Goal: Transaction & Acquisition: Subscribe to service/newsletter

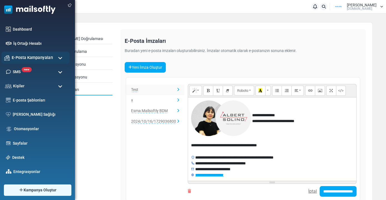
click at [19, 55] on span "E-Posta Kampanyaları" at bounding box center [32, 57] width 41 height 6
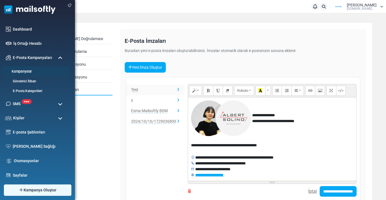
click at [29, 74] on link "Kampanyalar" at bounding box center [34, 71] width 67 height 5
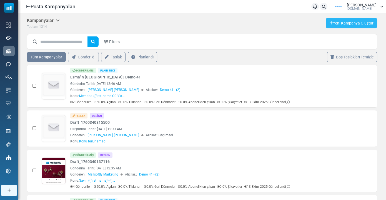
click at [333, 24] on link "Yeni Kampanya Oluştur" at bounding box center [351, 23] width 51 height 11
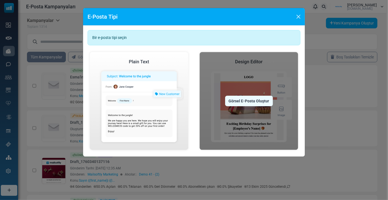
click at [242, 104] on div "Görsel E-Posta Oluştur" at bounding box center [249, 101] width 48 height 11
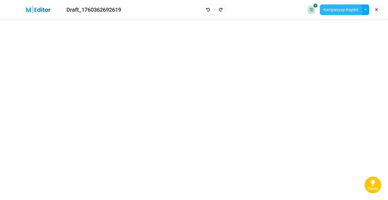
click at [359, 8] on button "Kampanyayı Kaydet" at bounding box center [341, 9] width 42 height 11
click at [365, 10] on button "button" at bounding box center [365, 9] width 8 height 11
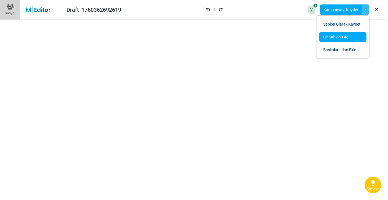
click at [340, 32] on link "Bir Şablonu Aç" at bounding box center [342, 37] width 47 height 10
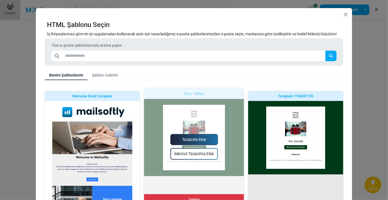
click at [195, 141] on link "Tasarımı Ekle" at bounding box center [193, 139] width 47 height 11
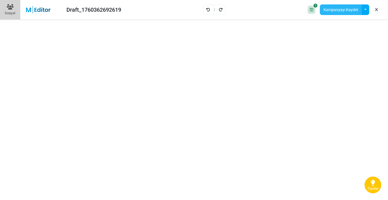
click at [349, 7] on button "Kampanyayı Kaydet" at bounding box center [341, 9] width 42 height 11
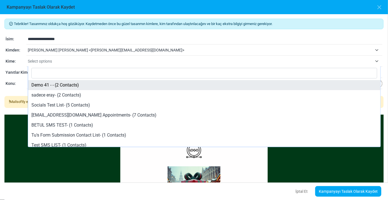
click at [37, 62] on span "Select options" at bounding box center [40, 61] width 24 height 4
select select "*****"
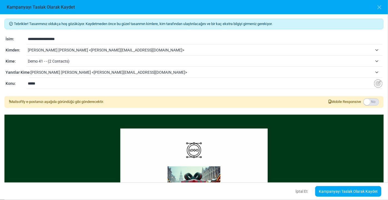
click at [48, 85] on input "*****" at bounding box center [201, 83] width 346 height 11
click at [338, 194] on link "Kampanyayı Taslak Olarak Kaydet" at bounding box center [348, 191] width 66 height 11
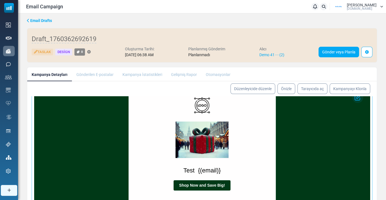
scroll to position [44, 0]
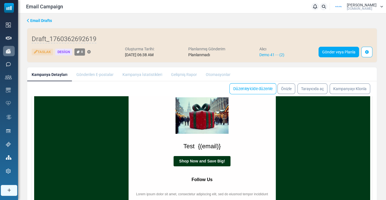
click at [258, 87] on link "Düzenleyicide düzenle" at bounding box center [252, 88] width 47 height 11
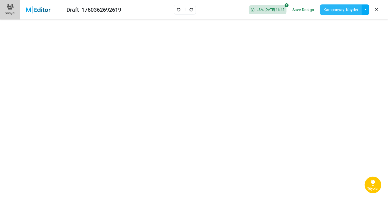
click at [336, 10] on button "Kampanyayı Kaydet" at bounding box center [341, 9] width 42 height 11
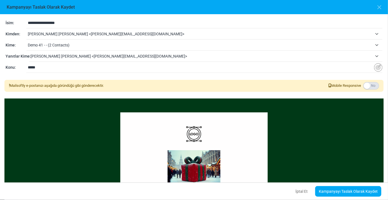
scroll to position [25, 0]
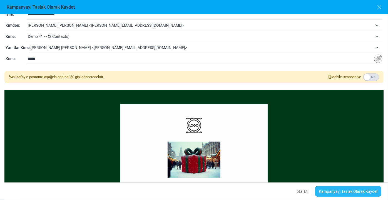
click at [327, 190] on link "Kampanyayı Taslak Olarak Kaydet" at bounding box center [348, 191] width 66 height 11
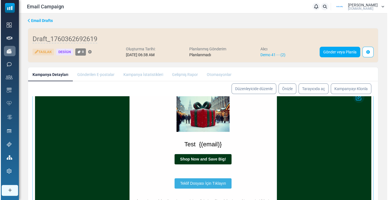
scroll to position [52, 0]
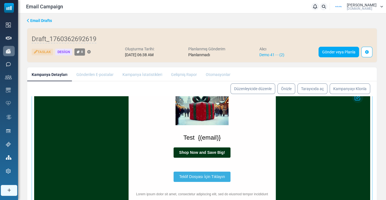
click at [192, 174] on span "Teklif Dosyası İçin Tıklayın" at bounding box center [202, 176] width 46 height 4
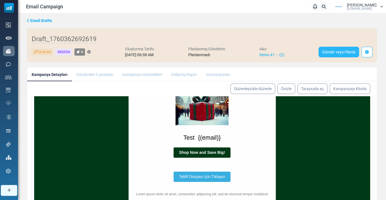
click at [329, 53] on link "Gönder veya Planla" at bounding box center [339, 52] width 41 height 11
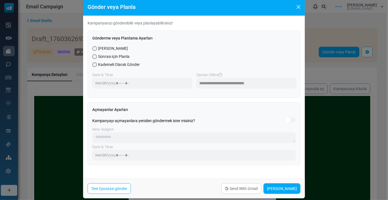
scroll to position [15, 0]
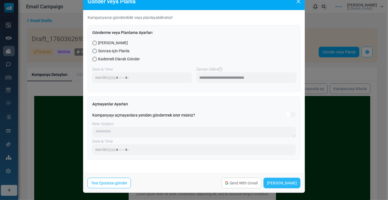
click at [275, 180] on link "Şimdi Gönder" at bounding box center [281, 182] width 37 height 11
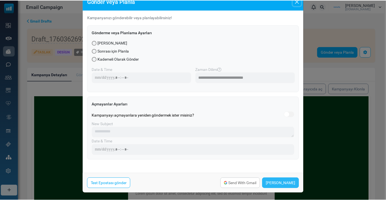
scroll to position [12, 0]
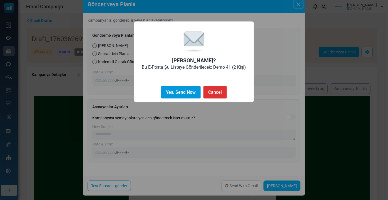
click at [197, 94] on button "Yes, Send Now" at bounding box center [180, 92] width 39 height 12
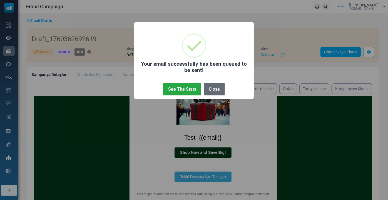
click at [211, 91] on button "Close" at bounding box center [214, 89] width 21 height 12
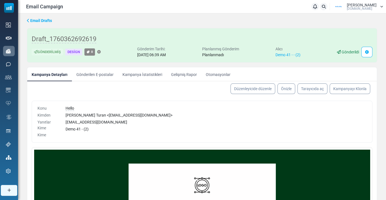
click at [141, 76] on link "Kampanya İstatistikleri" at bounding box center [142, 74] width 49 height 14
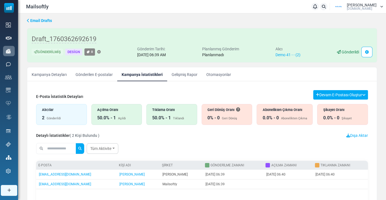
click at [167, 114] on div "50.0% - 1" at bounding box center [161, 117] width 19 height 7
click at [181, 71] on link "Gelişmiş Rapor" at bounding box center [184, 74] width 35 height 14
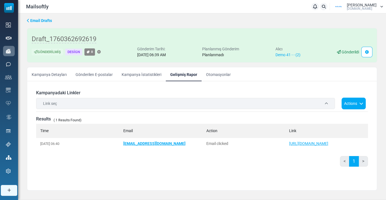
click at [69, 101] on div "Link seç" at bounding box center [185, 103] width 299 height 11
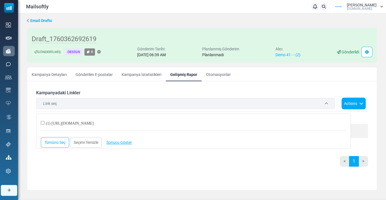
click at [29, 114] on div "Kampanyadaki Linkler Link seç (1) https://drive.google.com/file/d/1GNKf-H7nPi2I…" at bounding box center [202, 136] width 350 height 100
click at [356, 117] on div "Results ( 1 Results Found)" at bounding box center [202, 119] width 332 height 7
click at [353, 116] on div "Results ( 1 Results Found)" at bounding box center [202, 119] width 332 height 7
click at [172, 158] on div "< 1 >" at bounding box center [202, 163] width 332 height 15
click at [81, 141] on link "Seçimi Temizle" at bounding box center [86, 142] width 32 height 11
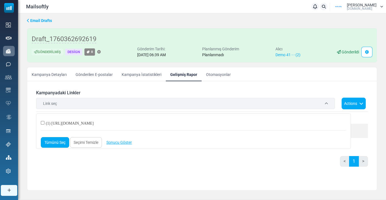
click at [58, 142] on link "Tümünü Seç" at bounding box center [55, 142] width 28 height 11
click at [308, 92] on h6 "Kampanyadaki Linkler" at bounding box center [202, 92] width 332 height 5
click at [369, 140] on div "Kampanyadaki Linkler Link seç (1) https://drive.google.com/file/d/1GNKf-H7nPi2I…" at bounding box center [202, 136] width 341 height 100
drag, startPoint x: 295, startPoint y: 176, endPoint x: 275, endPoint y: 160, distance: 25.9
click at [291, 173] on div "Kampanyadaki Linkler Link seç (1) https://drive.google.com/file/d/1GNKf-H7nPi2I…" at bounding box center [202, 136] width 341 height 100
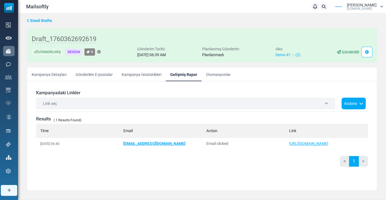
click at [239, 161] on div "< 1 >" at bounding box center [202, 163] width 332 height 15
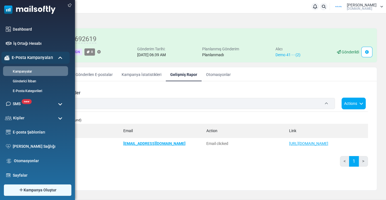
click at [34, 61] on span "E-Posta Kampanyaları" at bounding box center [32, 57] width 41 height 6
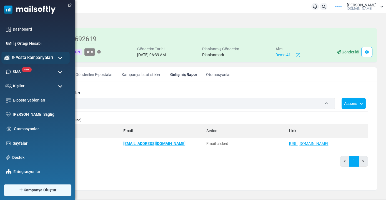
click at [34, 61] on span "E-Posta Kampanyaları" at bounding box center [32, 57] width 41 height 6
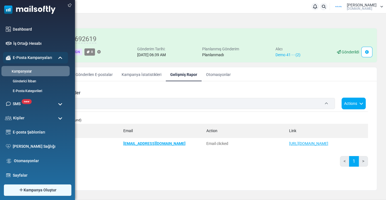
click at [29, 70] on link "Kampanyalar" at bounding box center [34, 71] width 67 height 5
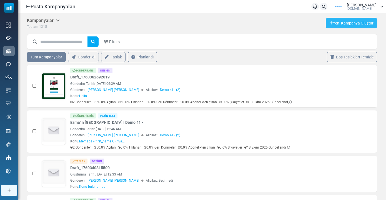
click at [332, 26] on link "Yeni Kampanya Oluştur" at bounding box center [351, 23] width 51 height 11
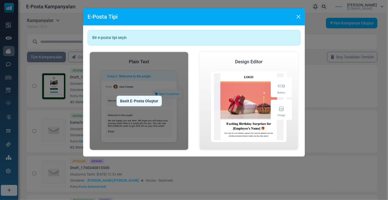
click at [129, 99] on div "Basit E-Posta Oluştur" at bounding box center [138, 101] width 45 height 11
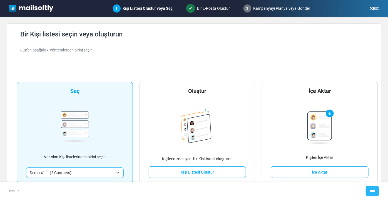
click at [367, 190] on input "****" at bounding box center [372, 191] width 13 height 11
type input "*****"
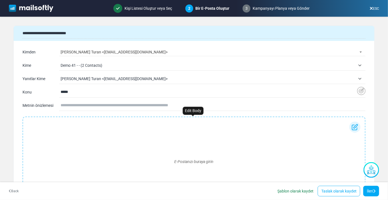
click at [105, 150] on div "E-Postanızı buraya girin" at bounding box center [193, 161] width 333 height 80
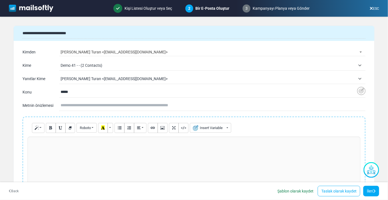
click at [65, 143] on p at bounding box center [194, 142] width 327 height 6
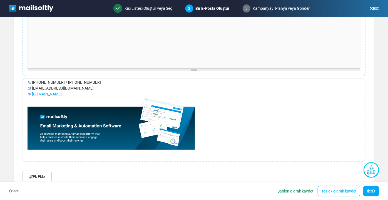
scroll to position [168, 0]
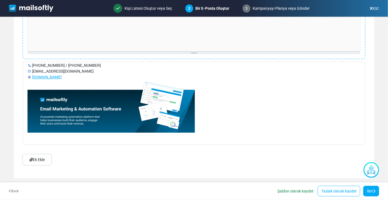
click at [39, 160] on link "Ek Ekle" at bounding box center [36, 160] width 29 height 12
click at [158, 159] on div "Ek Ekle argemip _ mailsoftly enterprise plan teklifi dosyasının kopyası.pdf |" at bounding box center [193, 159] width 347 height 16
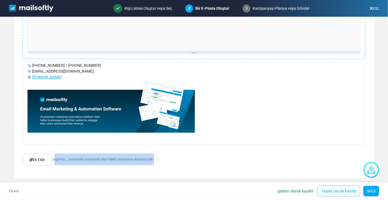
drag, startPoint x: 158, startPoint y: 159, endPoint x: 56, endPoint y: 165, distance: 102.9
click at [56, 165] on div "Ek Ekle argemip _ mailsoftly enterprise plan teklifi dosyasının kopyası.pdf |" at bounding box center [193, 159] width 347 height 16
click at [170, 157] on div "Ek Ekle argemip _ mailsoftly enterprise plan teklifi dosyasının kopyası.pdf |" at bounding box center [193, 159] width 347 height 16
drag, startPoint x: 162, startPoint y: 159, endPoint x: 54, endPoint y: 161, distance: 107.8
click at [54, 161] on div "Ek Ekle argemip _ mailsoftly enterprise plan teklifi dosyasının kopyası.pdf |" at bounding box center [193, 159] width 347 height 16
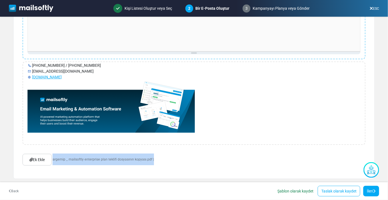
click at [41, 161] on link "Ek Ekle" at bounding box center [36, 160] width 29 height 12
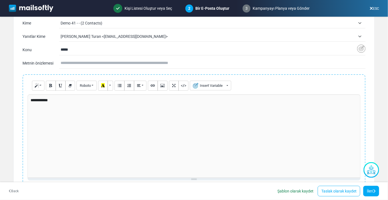
scroll to position [0, 0]
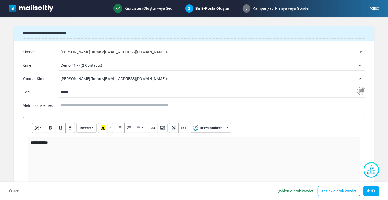
click at [59, 143] on p "**********" at bounding box center [194, 142] width 326 height 6
drag, startPoint x: 79, startPoint y: 161, endPoint x: 20, endPoint y: 157, distance: 59.3
click at [154, 126] on icon "Link (CTRL+K)" at bounding box center [153, 127] width 4 height 4
type input "**********"
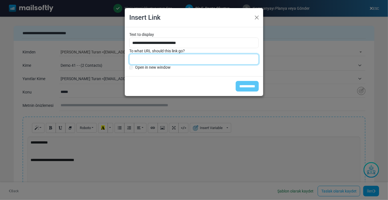
paste input "**********"
type input "**********"
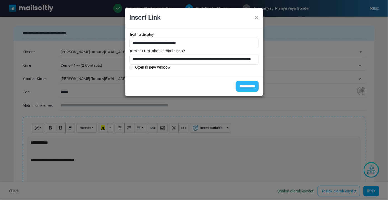
click at [243, 86] on input "**********" at bounding box center [247, 86] width 23 height 11
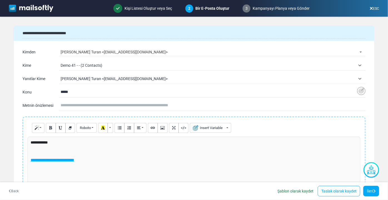
scroll to position [0, 0]
click at [88, 156] on p at bounding box center [194, 154] width 327 height 6
click at [365, 191] on link "İleri" at bounding box center [371, 191] width 16 height 11
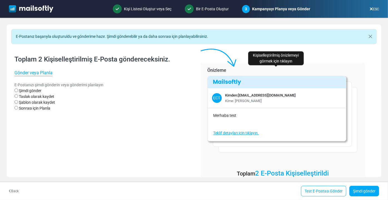
scroll to position [23, 0]
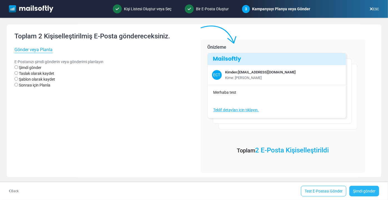
click at [361, 192] on link "Şimdi gönder" at bounding box center [364, 191] width 30 height 11
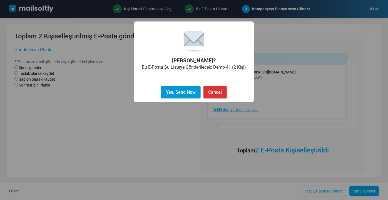
click at [187, 92] on button "Yes, Send Now" at bounding box center [180, 92] width 39 height 12
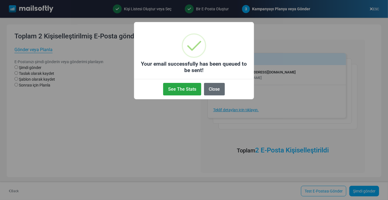
click at [207, 86] on button "Close" at bounding box center [214, 89] width 21 height 12
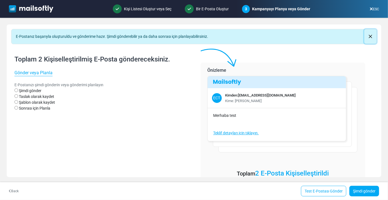
click at [369, 37] on button "Close" at bounding box center [370, 36] width 12 height 14
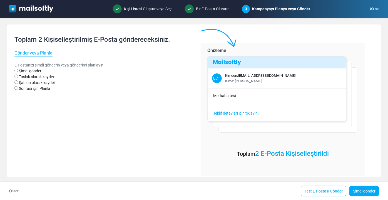
click at [371, 9] on icon at bounding box center [370, 9] width 3 height 0
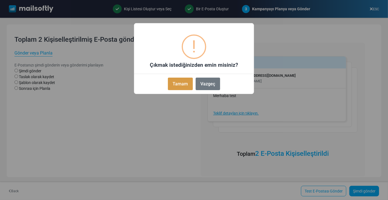
click at [171, 85] on button "Tamam" at bounding box center [180, 83] width 25 height 12
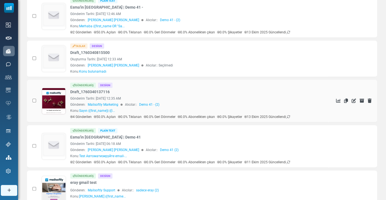
scroll to position [151, 0]
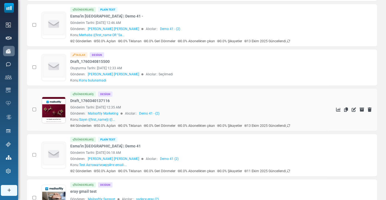
click at [45, 107] on link at bounding box center [54, 125] width 24 height 57
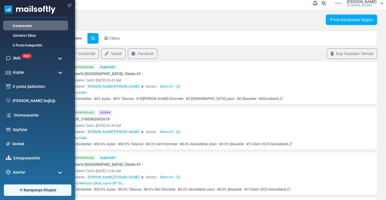
scroll to position [50, 0]
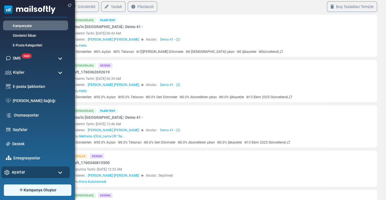
click at [17, 174] on span "Ayarlar" at bounding box center [18, 172] width 13 height 6
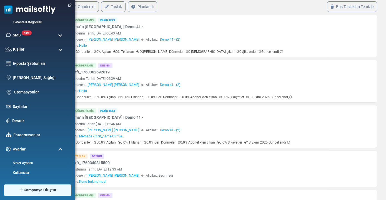
scroll to position [96, 0]
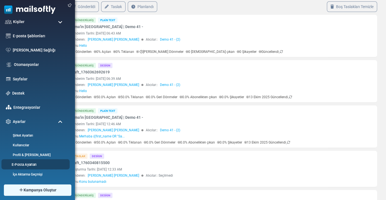
click at [25, 166] on link "E-Posta Ayarları" at bounding box center [34, 164] width 67 height 5
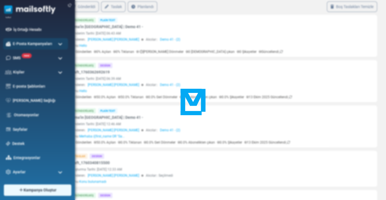
scroll to position [2, 0]
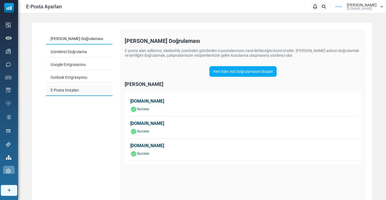
click at [63, 92] on link "E-Posta İmzaları" at bounding box center [79, 90] width 66 height 11
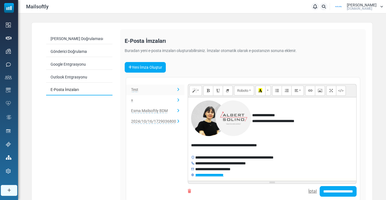
click at [149, 110] on span "Esma Mailsoftly BDM" at bounding box center [149, 110] width 37 height 5
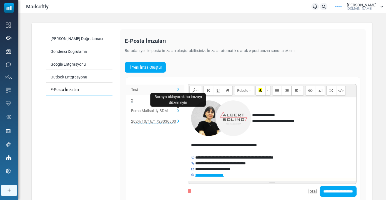
click at [178, 109] on icon "Buraya tıklayarak bu imzayı düzenleyin" at bounding box center [178, 111] width 2 height 4
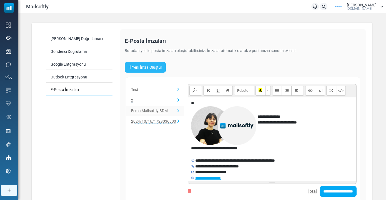
click at [145, 66] on link "Yeni İmza Oluştur" at bounding box center [145, 67] width 41 height 11
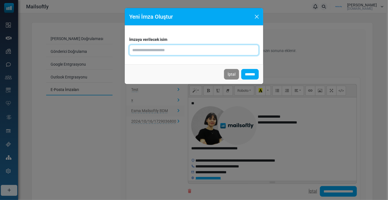
click at [138, 49] on input "text" at bounding box center [193, 50] width 129 height 11
type input "*********"
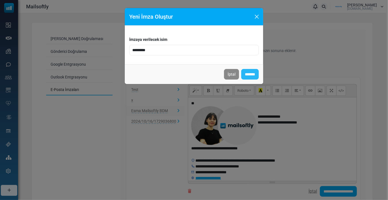
click at [248, 71] on input "*******" at bounding box center [249, 74] width 17 height 11
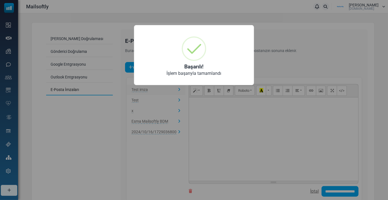
click at [229, 114] on div "× Başarılı! İşlem başarıyla tamamlandı OK No Cancel" at bounding box center [194, 100] width 388 height 200
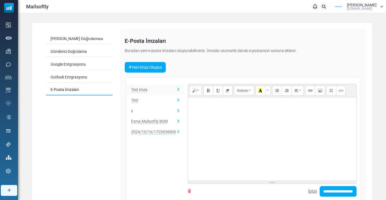
click at [207, 113] on div at bounding box center [272, 138] width 168 height 83
paste div
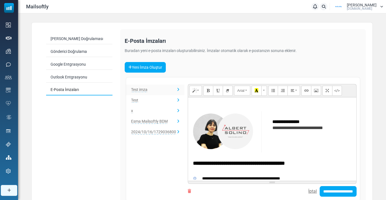
click at [194, 110] on div at bounding box center [272, 109] width 163 height 6
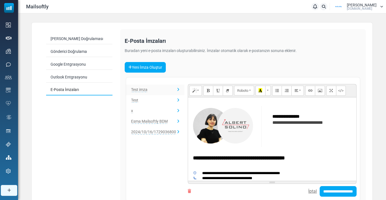
click at [196, 103] on p at bounding box center [272, 103] width 163 height 6
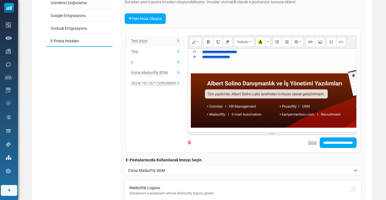
scroll to position [76, 0]
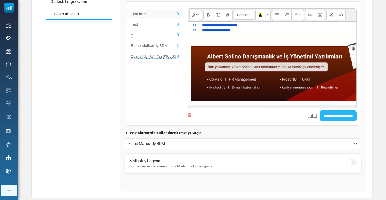
click at [329, 117] on input "**********" at bounding box center [338, 115] width 37 height 11
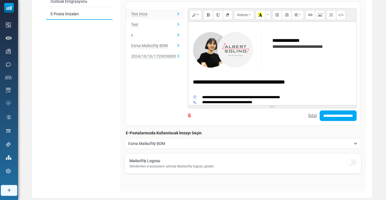
scroll to position [0, 0]
click at [135, 14] on span "Test imza" at bounding box center [139, 14] width 16 height 5
click at [178, 14] on icon at bounding box center [178, 14] width 2 height 4
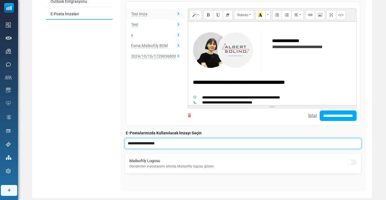
click at [141, 142] on select "**********" at bounding box center [243, 143] width 237 height 11
click at [125, 138] on select "**********" at bounding box center [243, 143] width 237 height 11
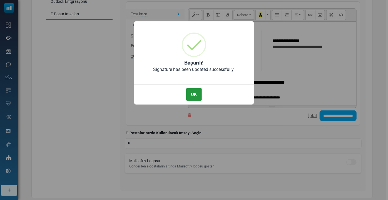
click at [196, 91] on button "OK" at bounding box center [194, 94] width 16 height 12
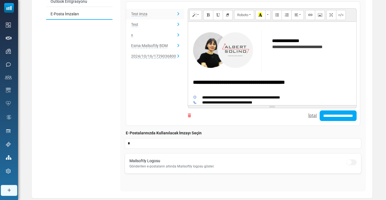
click at [276, 61] on td "**********" at bounding box center [311, 50] width 83 height 41
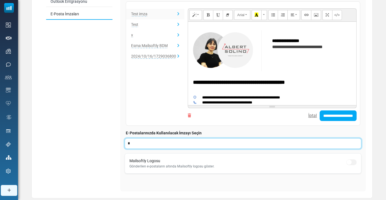
click at [156, 147] on select "**********" at bounding box center [243, 143] width 237 height 11
select select "****"
click at [125, 138] on select "**********" at bounding box center [243, 143] width 237 height 11
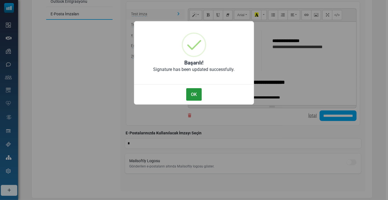
click at [198, 95] on button "OK" at bounding box center [194, 94] width 16 height 12
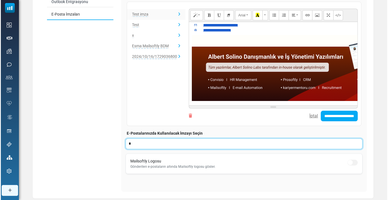
scroll to position [76, 0]
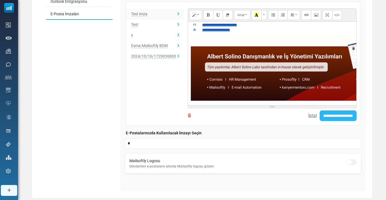
click at [332, 112] on input "**********" at bounding box center [338, 115] width 37 height 11
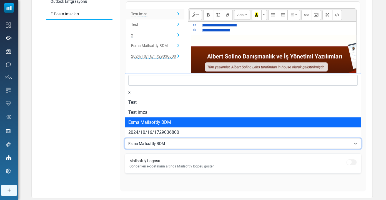
click at [164, 140] on span "Esma Mailsoftly BDM" at bounding box center [239, 143] width 223 height 7
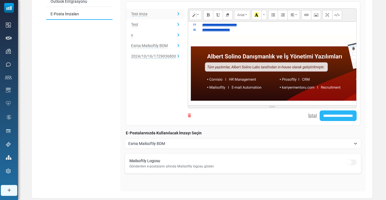
click at [322, 118] on input "**********" at bounding box center [338, 115] width 37 height 11
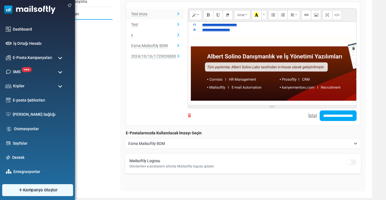
click at [32, 190] on span "Kampanya Oluştur" at bounding box center [40, 190] width 34 height 6
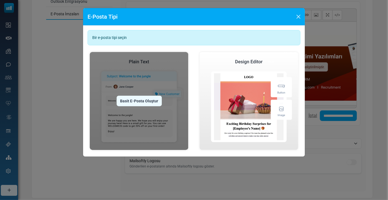
click at [131, 102] on div "Basit E-Posta Oluştur" at bounding box center [138, 101] width 45 height 11
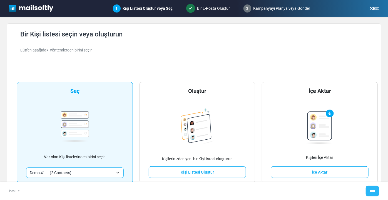
click at [368, 193] on input "****" at bounding box center [372, 191] width 13 height 11
type input "*****"
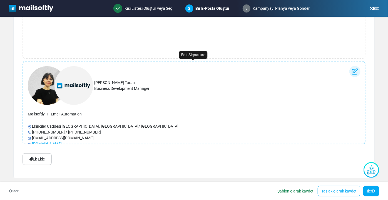
click at [159, 119] on div "​​ [PERSON_NAME] Turan Business Development Manager Mailsoftly I Email Automati…" at bounding box center [110, 139] width 167 height 146
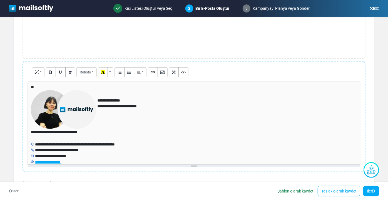
click at [181, 132] on div "**********" at bounding box center [194, 132] width 327 height 6
click at [144, 133] on div "**********" at bounding box center [193, 132] width 325 height 6
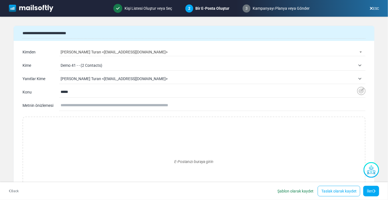
click at [25, 7] on img at bounding box center [31, 8] width 44 height 7
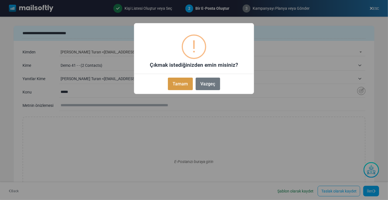
click at [169, 81] on button "Tamam" at bounding box center [180, 83] width 25 height 12
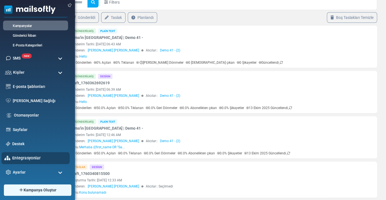
scroll to position [76, 0]
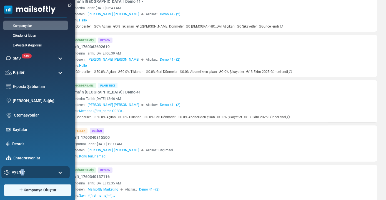
click at [22, 169] on div "Ayarlar" at bounding box center [35, 172] width 68 height 12
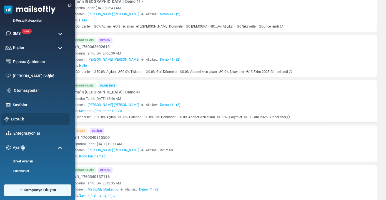
scroll to position [126, 0]
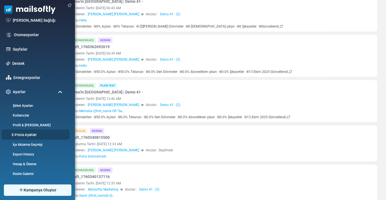
click at [21, 137] on li "E-Posta Ayarları" at bounding box center [35, 134] width 68 height 10
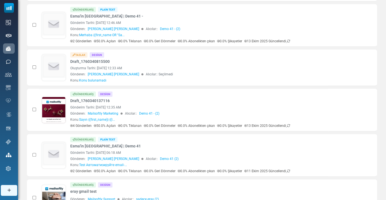
scroll to position [2, 0]
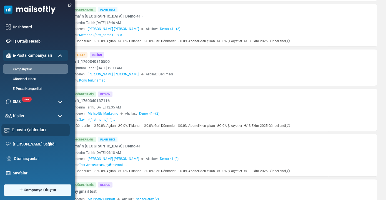
click at [18, 131] on link "E-posta Şablonları" at bounding box center [39, 130] width 55 height 6
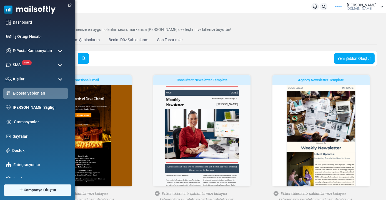
scroll to position [14, 0]
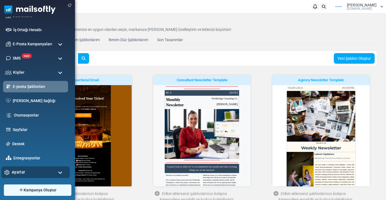
click at [15, 174] on span "Ayarlar" at bounding box center [18, 172] width 13 height 6
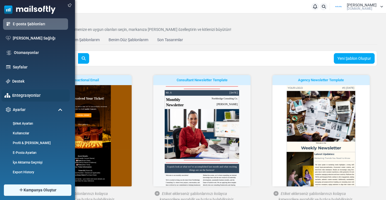
scroll to position [89, 0]
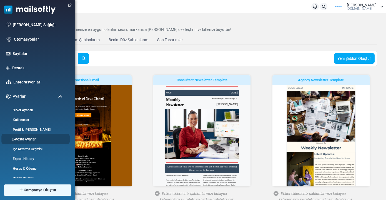
click at [21, 139] on link "E-Posta Ayarları" at bounding box center [34, 138] width 67 height 5
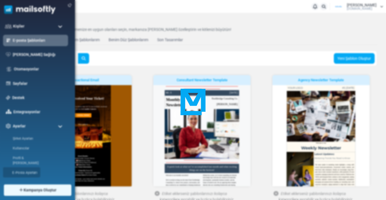
scroll to position [2, 0]
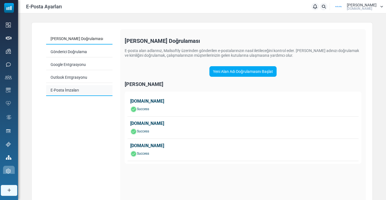
click at [85, 88] on link "E-Posta İmzaları" at bounding box center [79, 90] width 66 height 11
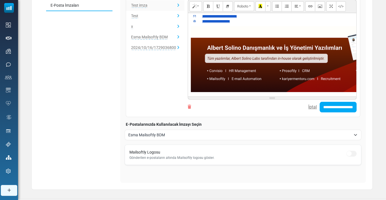
scroll to position [91, 0]
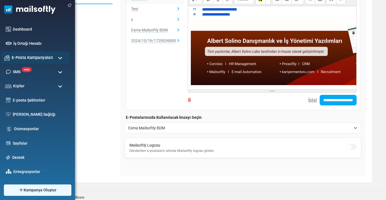
click at [24, 56] on span "E-Posta Kampanyaları" at bounding box center [32, 57] width 41 height 6
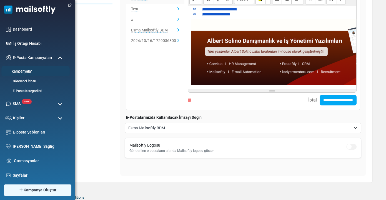
click at [24, 71] on link "Kampanyalar" at bounding box center [34, 71] width 67 height 5
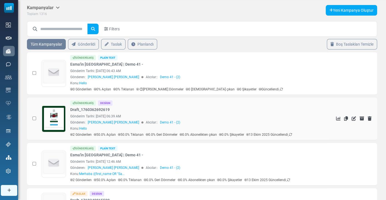
scroll to position [25, 0]
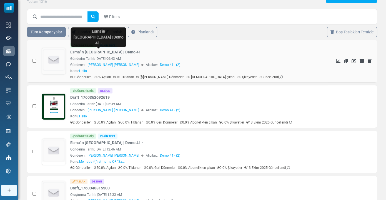
click at [91, 51] on link "Esma'in [GEOGRAPHIC_DATA] | Demo 41 -" at bounding box center [106, 52] width 73 height 6
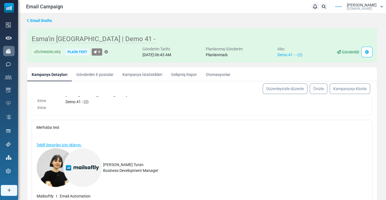
scroll to position [76, 0]
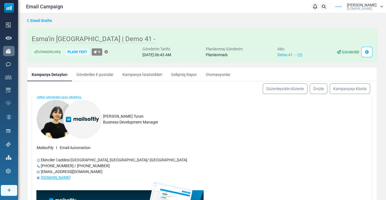
click at [94, 134] on img at bounding box center [69, 119] width 65 height 39
click at [273, 88] on link "Düzenleyicide düzenle" at bounding box center [285, 88] width 47 height 11
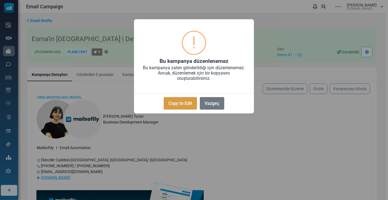
click at [167, 109] on button "Copy to Edit" at bounding box center [180, 103] width 33 height 12
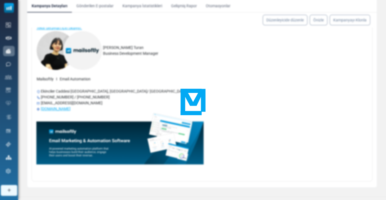
scroll to position [74, 0]
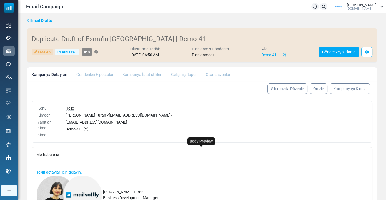
click at [97, 158] on p at bounding box center [119, 160] width 167 height 6
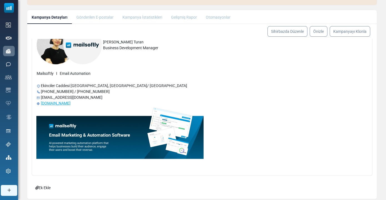
scroll to position [74, 0]
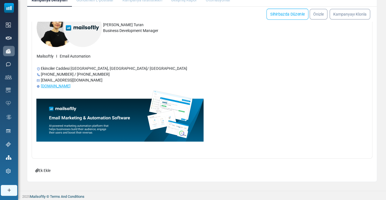
click at [282, 13] on link "Sihirbazda Düzenle" at bounding box center [287, 14] width 42 height 11
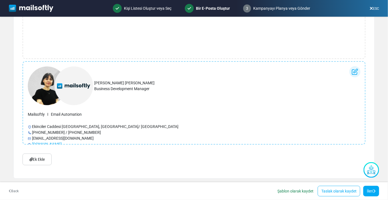
scroll to position [148, 0]
click at [52, 84] on img at bounding box center [60, 85] width 65 height 39
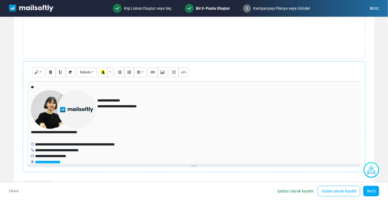
click at [33, 91] on div "**********" at bounding box center [193, 122] width 333 height 83
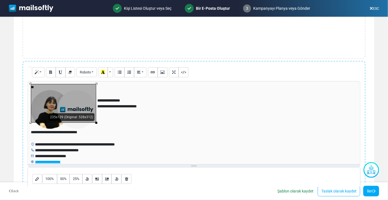
click at [29, 87] on div "**********" at bounding box center [193, 122] width 333 height 83
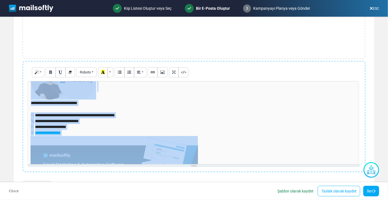
scroll to position [68, 0]
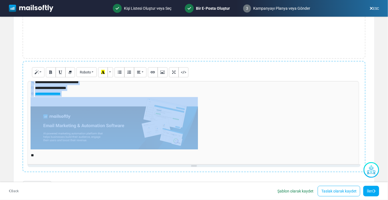
drag, startPoint x: 29, startPoint y: 87, endPoint x: 144, endPoint y: 171, distance: 141.7
click at [144, 171] on div "**********" at bounding box center [193, 116] width 343 height 111
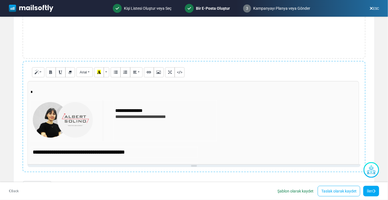
scroll to position [0, 0]
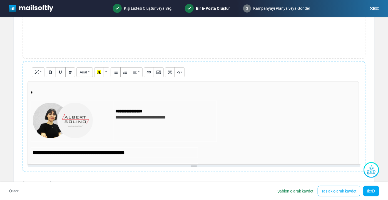
click at [60, 95] on div "*" at bounding box center [193, 95] width 325 height 11
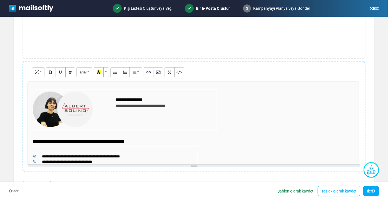
click at [218, 118] on div "**********" at bounding box center [193, 109] width 325 height 41
click at [252, 120] on div "**********" at bounding box center [193, 109] width 325 height 41
click at [261, 120] on div "**********" at bounding box center [193, 109] width 325 height 41
click at [141, 109] on td "**********" at bounding box center [164, 109] width 103 height 41
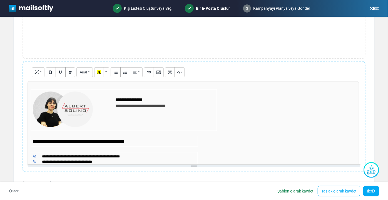
click at [202, 105] on p "**********" at bounding box center [164, 106] width 99 height 6
click at [212, 123] on td "**********" at bounding box center [164, 109] width 103 height 41
click at [369, 9] on icon at bounding box center [370, 8] width 3 height 0
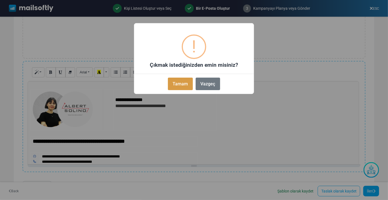
click at [183, 85] on button "Tamam" at bounding box center [180, 83] width 25 height 12
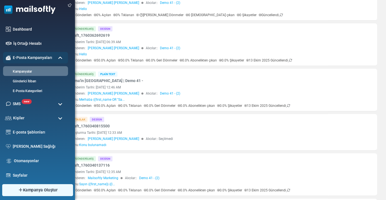
click at [26, 191] on span "Kampanya Oluştur" at bounding box center [40, 190] width 34 height 6
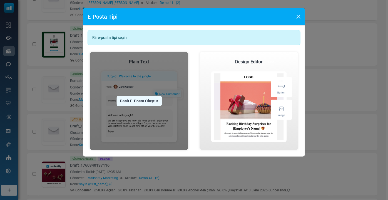
click at [134, 101] on div "Basit E-Posta Oluştur" at bounding box center [138, 101] width 45 height 11
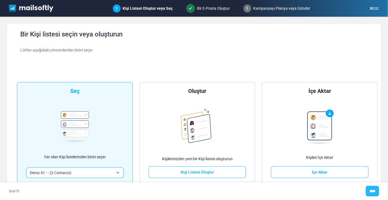
click at [367, 195] on input "****" at bounding box center [372, 191] width 13 height 11
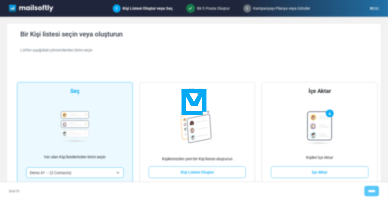
type input "*****"
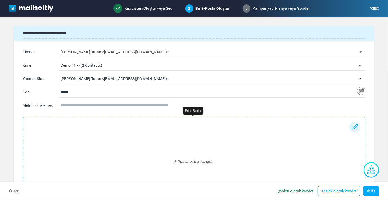
click at [76, 140] on div "E-Postanızı buraya girin" at bounding box center [193, 161] width 333 height 80
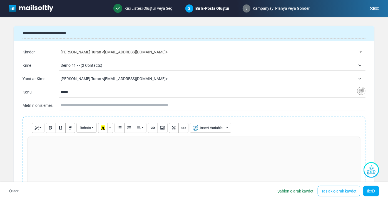
click at [38, 149] on div at bounding box center [193, 177] width 333 height 83
drag, startPoint x: 34, startPoint y: 142, endPoint x: 141, endPoint y: 151, distance: 107.6
click at [141, 151] on div at bounding box center [193, 177] width 333 height 83
drag, startPoint x: 38, startPoint y: 141, endPoint x: 89, endPoint y: 146, distance: 51.4
click at [89, 146] on div at bounding box center [193, 177] width 333 height 83
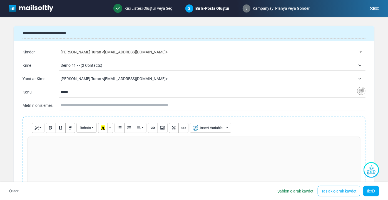
drag, startPoint x: 40, startPoint y: 143, endPoint x: 75, endPoint y: 144, distance: 34.7
click at [75, 144] on p at bounding box center [194, 142] width 327 height 6
click at [61, 152] on div at bounding box center [193, 177] width 333 height 83
drag, startPoint x: 50, startPoint y: 150, endPoint x: 76, endPoint y: 154, distance: 26.2
click at [76, 154] on div "********" at bounding box center [193, 177] width 333 height 83
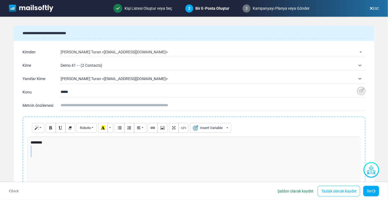
click at [78, 154] on p at bounding box center [194, 154] width 327 height 6
drag, startPoint x: 33, startPoint y: 152, endPoint x: 69, endPoint y: 157, distance: 36.3
click at [69, 157] on div "********" at bounding box center [193, 177] width 333 height 83
click at [71, 157] on div "********" at bounding box center [193, 177] width 333 height 83
click at [27, 9] on img at bounding box center [31, 8] width 44 height 7
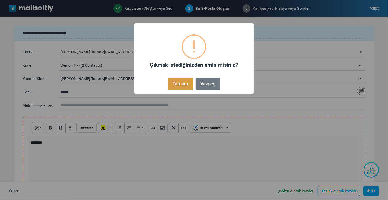
click at [184, 84] on button "Tamam" at bounding box center [180, 83] width 25 height 12
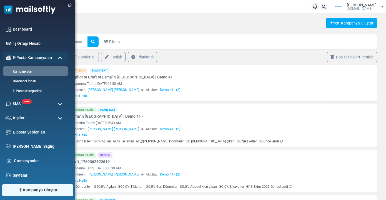
click at [44, 186] on link "Kampanya Oluştur" at bounding box center [37, 190] width 71 height 12
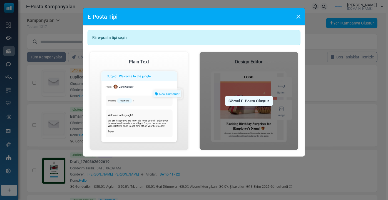
click at [256, 102] on div "Görsel E-Posta Oluştur" at bounding box center [249, 101] width 48 height 11
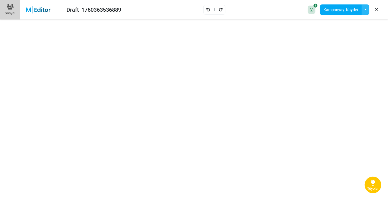
click at [367, 12] on button "button" at bounding box center [365, 9] width 8 height 11
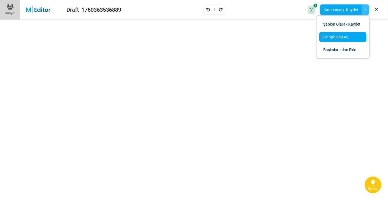
click at [336, 36] on link "Bir Şablonu Aç" at bounding box center [342, 37] width 47 height 10
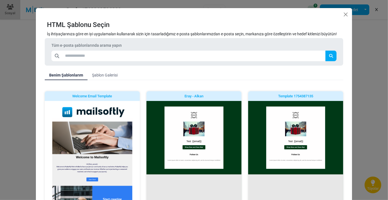
click at [96, 74] on link "Şablon Galerisi" at bounding box center [104, 75] width 34 height 10
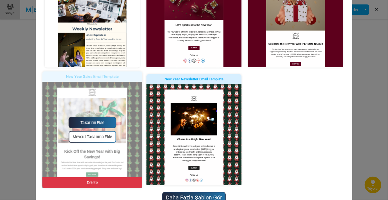
click at [91, 122] on link "Tasarımı Ekle" at bounding box center [91, 122] width 47 height 11
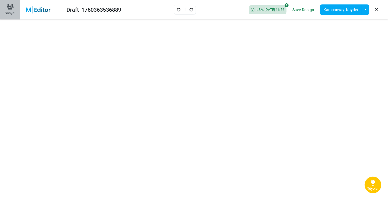
click at [7, 13] on div "Sosyal" at bounding box center [10, 13] width 11 height 5
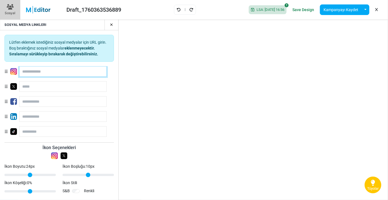
click at [32, 71] on input "text" at bounding box center [62, 71] width 87 height 11
type input "**********"
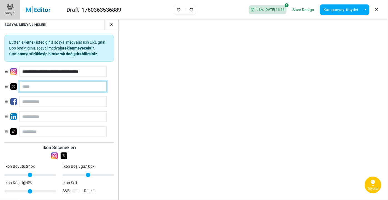
click at [47, 89] on input "text" at bounding box center [62, 86] width 87 height 11
type input "**********"
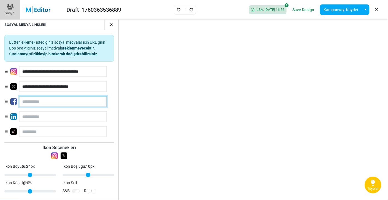
click at [53, 97] on input "text" at bounding box center [62, 101] width 87 height 11
type input "**********"
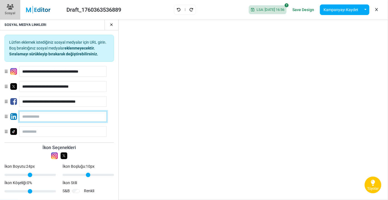
click at [39, 117] on input "text" at bounding box center [62, 116] width 87 height 11
click at [112, 23] on icon "button" at bounding box center [111, 25] width 3 height 4
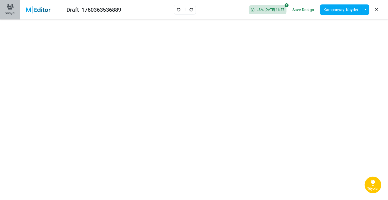
click at [11, 14] on div "Sosyal" at bounding box center [10, 13] width 11 height 5
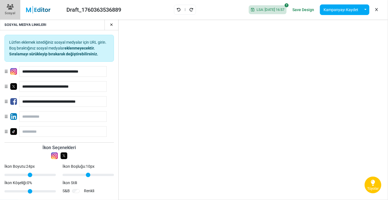
click at [34, 94] on div "**********" at bounding box center [58, 103] width 109 height 75
click at [76, 48] on b "eklenmeyecektir." at bounding box center [79, 48] width 30 height 4
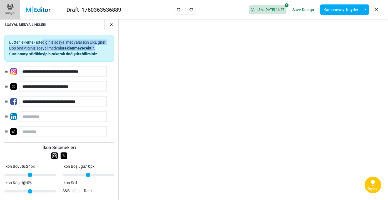
drag, startPoint x: 30, startPoint y: 42, endPoint x: 101, endPoint y: 47, distance: 71.0
click at [101, 47] on div "Lütfen eklemek istediğiniz sosyal medyalar için URL girin. Boş bıraktığınız sos…" at bounding box center [58, 48] width 109 height 27
drag, startPoint x: 32, startPoint y: 46, endPoint x: 97, endPoint y: 51, distance: 65.5
click at [97, 51] on div "Lütfen eklemek istediğiniz sosyal medyalar için URL girin. Boş bıraktığınız sos…" at bounding box center [58, 48] width 109 height 27
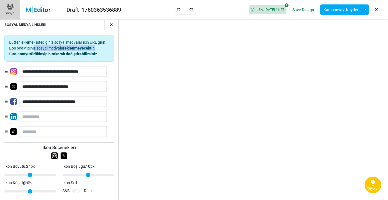
click at [97, 51] on div "Lütfen eklemek istediğiniz sosyal medyalar için URL girin. Boş bıraktığınız sos…" at bounding box center [58, 48] width 109 height 27
click at [114, 26] on div "SOSYAL MEDYA LINKLERI" at bounding box center [59, 24] width 118 height 11
click at [111, 26] on icon "button" at bounding box center [111, 25] width 3 height 4
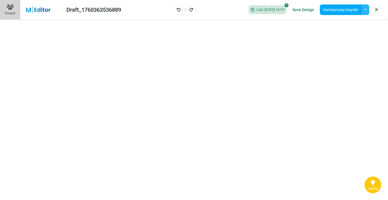
click at [367, 9] on button "button" at bounding box center [365, 9] width 8 height 11
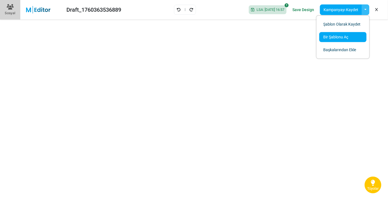
click at [337, 35] on link "Bir Şablonu Aç" at bounding box center [342, 37] width 47 height 10
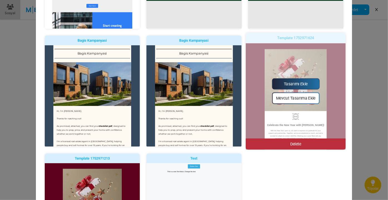
scroll to position [177, 0]
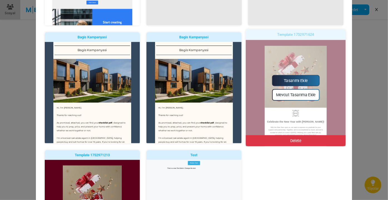
click at [296, 81] on link "Tasarımı Ekle" at bounding box center [295, 80] width 47 height 11
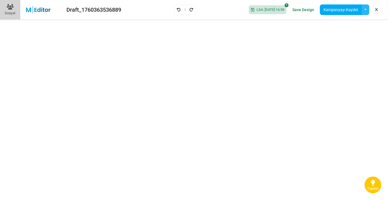
click at [366, 7] on button "button" at bounding box center [365, 9] width 8 height 11
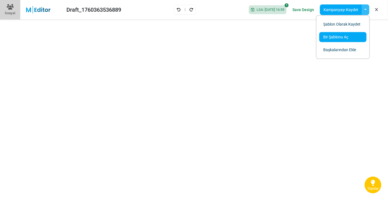
click at [343, 39] on link "Bir Şablonu Aç" at bounding box center [342, 37] width 47 height 10
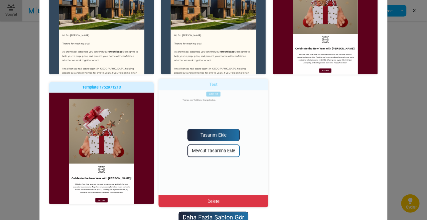
scroll to position [252, 0]
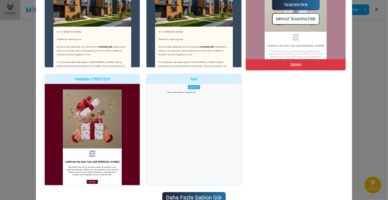
click at [298, 7] on link "Tasarımı Ekle" at bounding box center [295, 4] width 47 height 11
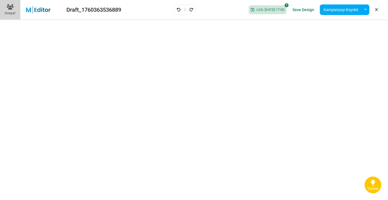
click at [370, 6] on div "LSA: 2025-10-13 17:00 Save Design Kampanyayı Kaydet Şablon Olarak Kaydet Bir Şa…" at bounding box center [313, 9] width 139 height 15
click at [367, 7] on button "button" at bounding box center [365, 9] width 8 height 11
click at [365, 8] on button "button" at bounding box center [365, 9] width 8 height 11
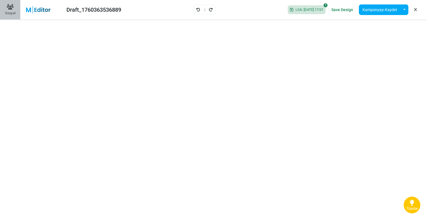
click at [1, 9] on button "Sosyal" at bounding box center [10, 9] width 20 height 19
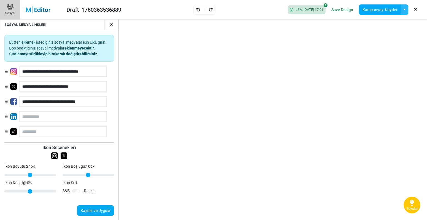
click at [387, 11] on button "button" at bounding box center [404, 9] width 8 height 11
click at [387, 10] on icon at bounding box center [415, 10] width 2 height 0
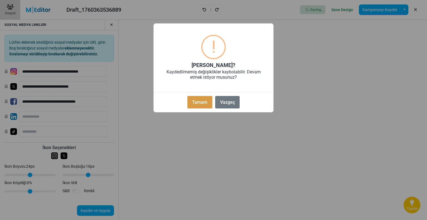
click at [195, 105] on button "Tamam" at bounding box center [199, 102] width 25 height 12
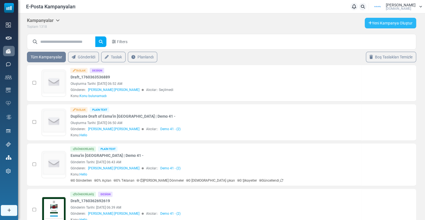
click at [388, 20] on link "Yeni Kampanya Oluştur" at bounding box center [390, 23] width 51 height 11
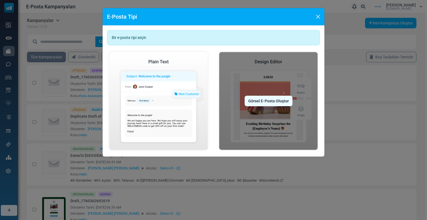
click at [267, 100] on div "Görsel E-Posta Oluştur" at bounding box center [268, 101] width 48 height 11
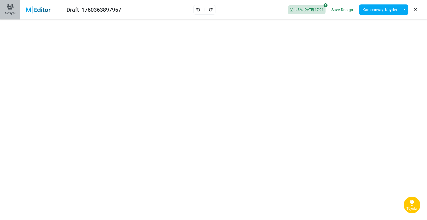
click at [9, 7] on icon at bounding box center [10, 7] width 7 height 6
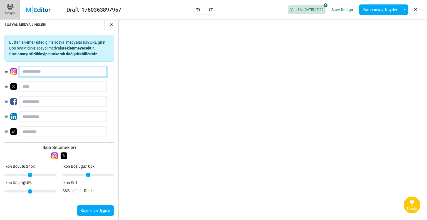
click at [37, 74] on input "text" at bounding box center [62, 71] width 87 height 11
type input "**********"
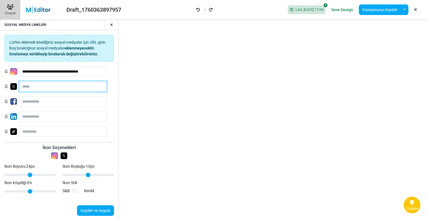
click at [60, 86] on input "text" at bounding box center [62, 86] width 87 height 11
type input "**********"
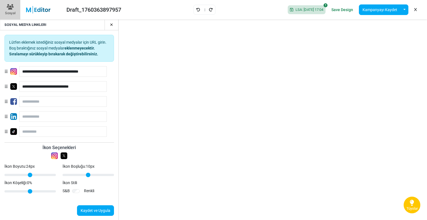
click at [110, 26] on icon "button" at bounding box center [111, 25] width 3 height 4
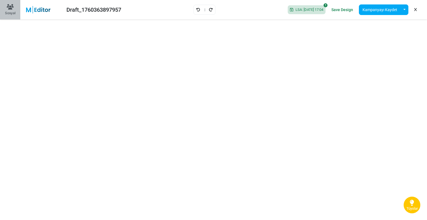
click at [10, 11] on div "Sosyal" at bounding box center [10, 13] width 11 height 5
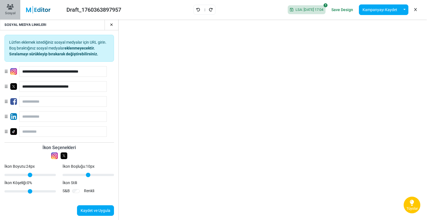
drag, startPoint x: 10, startPoint y: 11, endPoint x: 13, endPoint y: 17, distance: 7.0
click at [13, 17] on button "Sosyal" at bounding box center [10, 9] width 20 height 19
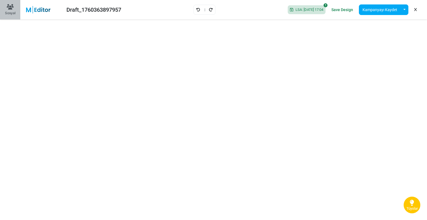
click at [14, 12] on div "Sosyal" at bounding box center [10, 13] width 11 height 5
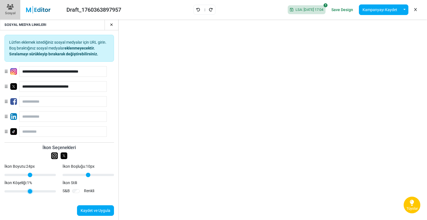
type input "*"
drag, startPoint x: 7, startPoint y: 192, endPoint x: 1, endPoint y: 185, distance: 9.2
click at [4, 189] on input "İkon Köşeliği: 0 %" at bounding box center [29, 191] width 51 height 7
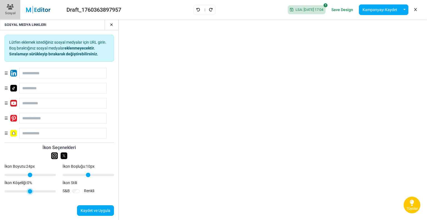
scroll to position [45, 0]
click at [404, 9] on button "button" at bounding box center [404, 9] width 8 height 11
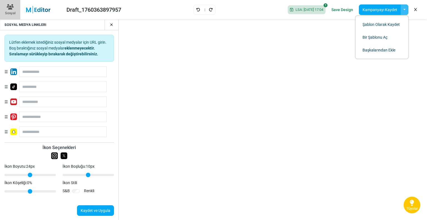
click at [113, 23] on button "button" at bounding box center [108, 24] width 9 height 11
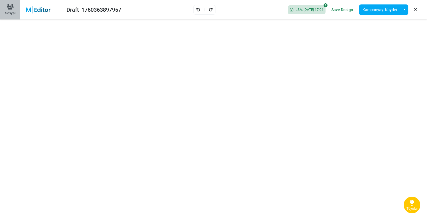
click at [12, 14] on div "Sosyal" at bounding box center [10, 13] width 11 height 5
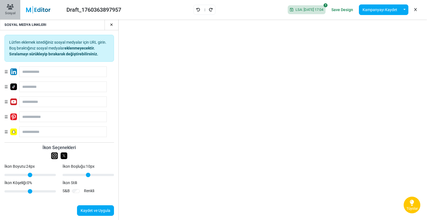
click at [14, 7] on div "Sosyal" at bounding box center [10, 9] width 11 height 11
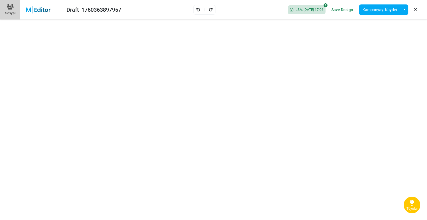
click at [414, 10] on icon at bounding box center [415, 10] width 2 height 0
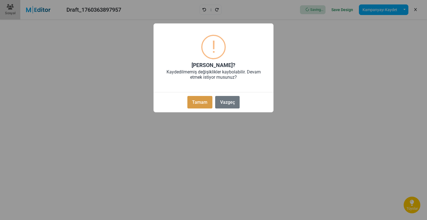
click at [193, 105] on button "Tamam" at bounding box center [199, 102] width 25 height 12
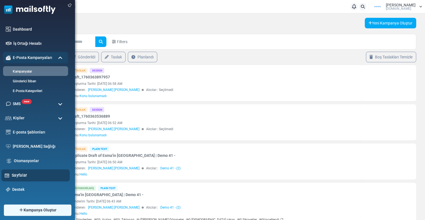
click at [23, 179] on div "Sayfalar" at bounding box center [35, 175] width 68 height 12
click at [15, 175] on link "Sayfalar" at bounding box center [39, 175] width 55 height 6
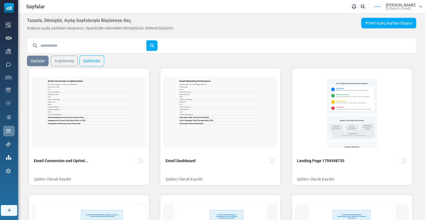
click at [91, 59] on link "Şablonlar" at bounding box center [91, 60] width 25 height 11
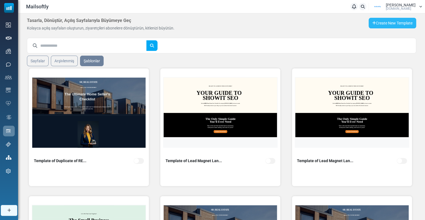
click at [392, 24] on link "Create New Template" at bounding box center [392, 23] width 47 height 11
click at [53, 171] on link "Şablonu Göster" at bounding box center [47, 171] width 27 height 6
click at [187, 171] on link "Şablonu Göster" at bounding box center [178, 171] width 27 height 6
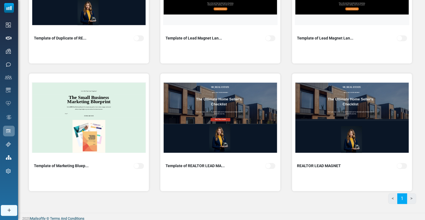
scroll to position [125, 0]
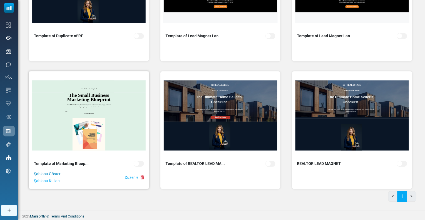
click at [54, 174] on link "Şablonu Göster" at bounding box center [47, 174] width 27 height 6
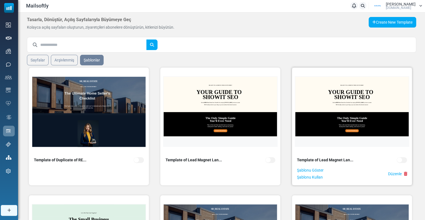
scroll to position [0, 0]
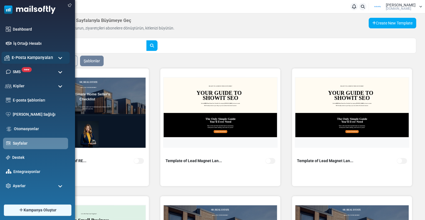
click at [28, 56] on span "E-Posta Kampanyaları" at bounding box center [32, 57] width 41 height 6
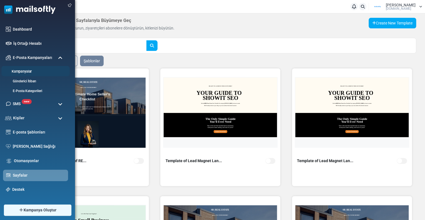
click at [29, 69] on link "Kampanyalar" at bounding box center [34, 71] width 67 height 5
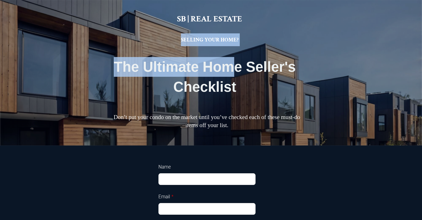
drag, startPoint x: 146, startPoint y: 38, endPoint x: 262, endPoint y: 57, distance: 116.9
click at [262, 57] on div "SB | REAL ESTATE SELLING YOUR HOME? The Ultimate Home Seller's Checklist Don’t …" at bounding box center [211, 72] width 219 height 145
click at [327, 49] on div "SB | REAL ESTATE SELLING YOUR HOME? The Ultimate Home Seller's Checklist Don’t …" at bounding box center [211, 72] width 422 height 145
drag, startPoint x: 204, startPoint y: 46, endPoint x: 305, endPoint y: 58, distance: 102.1
click at [299, 55] on div "SB | REAL ESTATE SELLING YOUR HOME? The Ultimate Home Seller's Checklist Don’t …" at bounding box center [211, 72] width 219 height 145
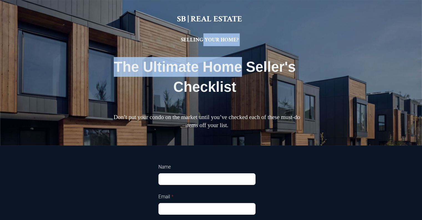
click at [307, 59] on div "The Ultimate Home Seller's Checklist" at bounding box center [211, 77] width 204 height 56
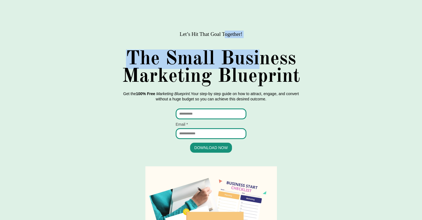
drag, startPoint x: 224, startPoint y: 37, endPoint x: 261, endPoint y: 55, distance: 40.7
click at [261, 55] on div "Let’s Hit That Goal Together! The Small Business Marketing Blueprint Get the 10…" at bounding box center [211, 200] width 422 height 400
click at [261, 55] on strong "The Small Business" at bounding box center [211, 58] width 170 height 19
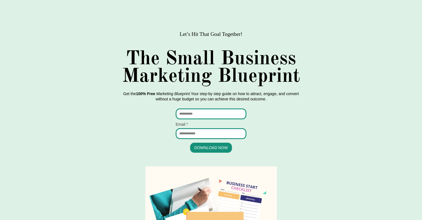
click at [274, 53] on strong "The Small Business" at bounding box center [211, 58] width 170 height 19
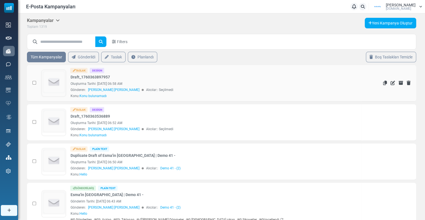
click at [60, 78] on img at bounding box center [54, 82] width 24 height 24
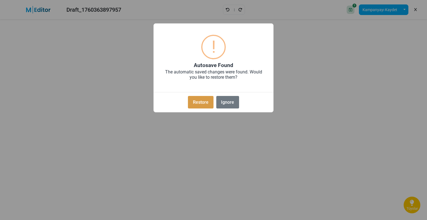
click at [194, 105] on button "Restore" at bounding box center [200, 102] width 25 height 12
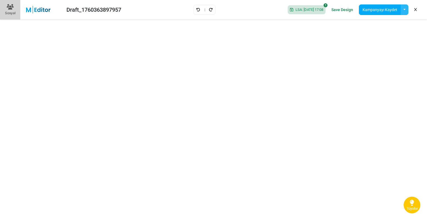
click at [403, 10] on button "button" at bounding box center [404, 9] width 8 height 11
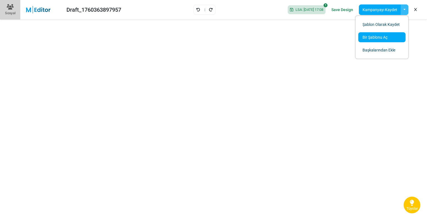
click at [386, 39] on link "Bir Şablonu Aç" at bounding box center [381, 37] width 47 height 10
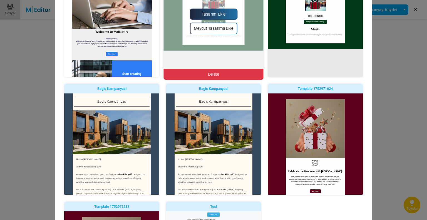
scroll to position [139, 0]
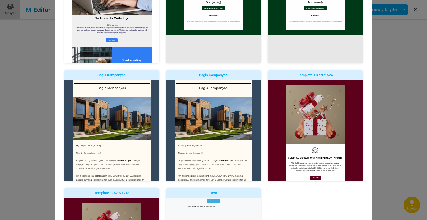
click at [45, 21] on div "HTML Şablonu Seçin İş ihtiyaçlarınıza göre en iyi uygulamaları kullanarak sizin…" at bounding box center [213, 110] width 427 height 220
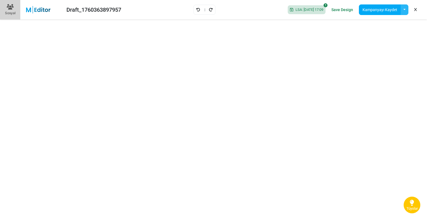
click at [403, 7] on button "button" at bounding box center [404, 9] width 8 height 11
